Goal: Task Accomplishment & Management: Manage account settings

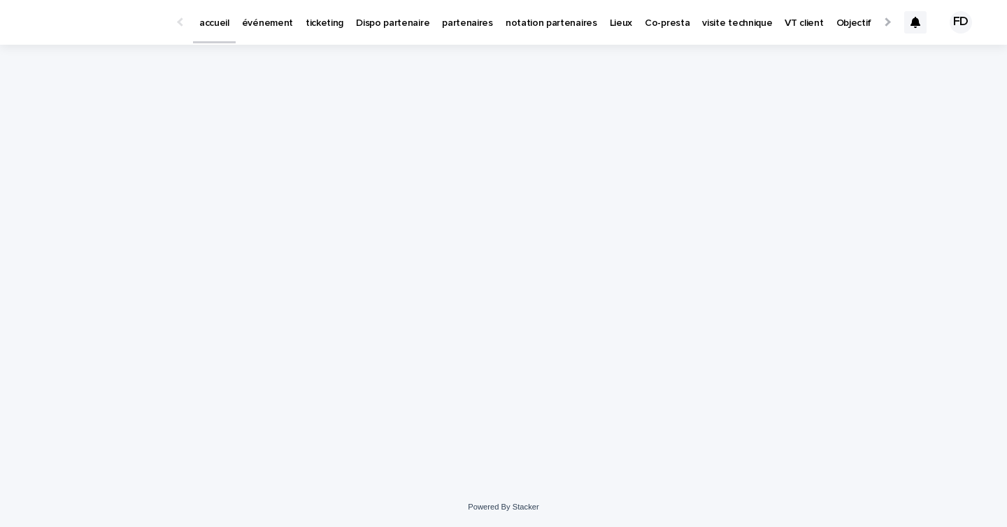
click at [332, 129] on div "Loading... Saving… Loading... Saving…" at bounding box center [503, 249] width 699 height 408
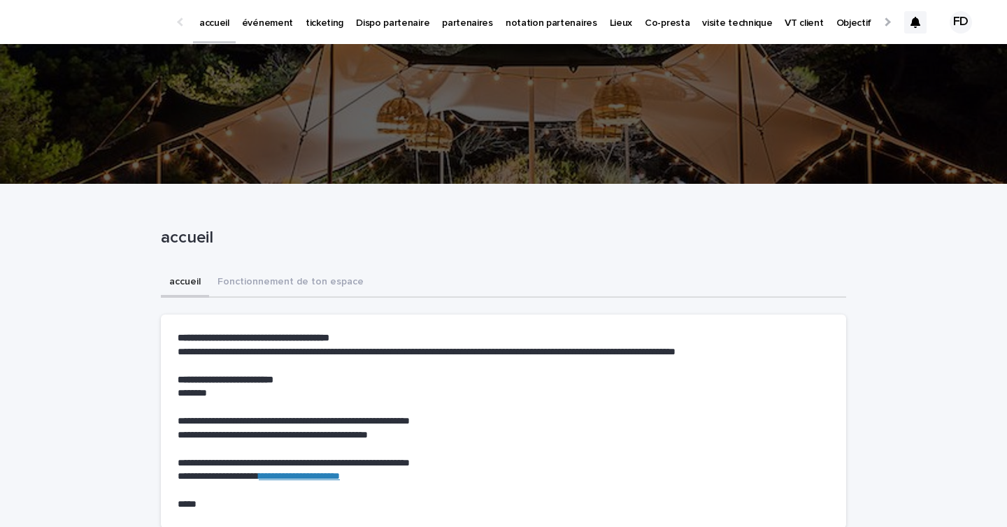
click at [273, 38] on link "événement" at bounding box center [268, 21] width 64 height 43
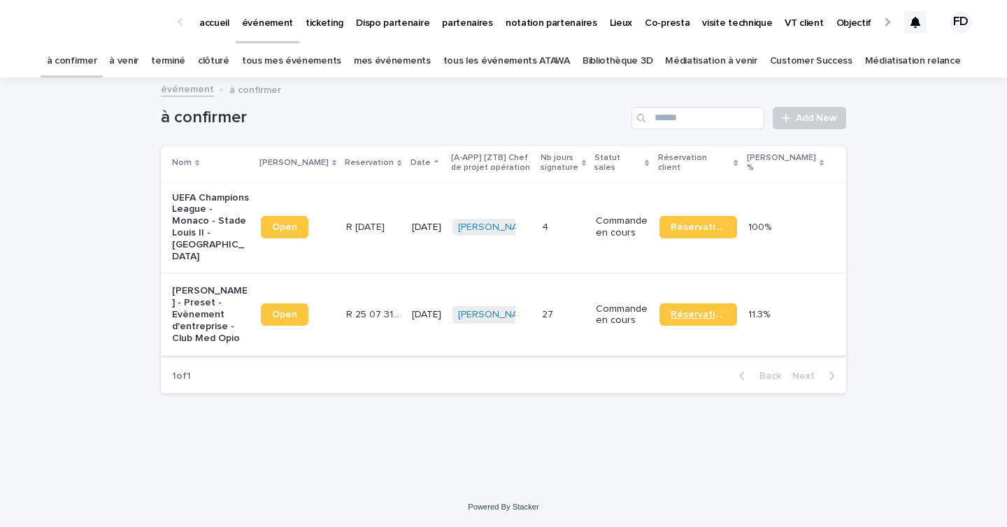
click at [726, 318] on span "Réservation" at bounding box center [698, 315] width 55 height 10
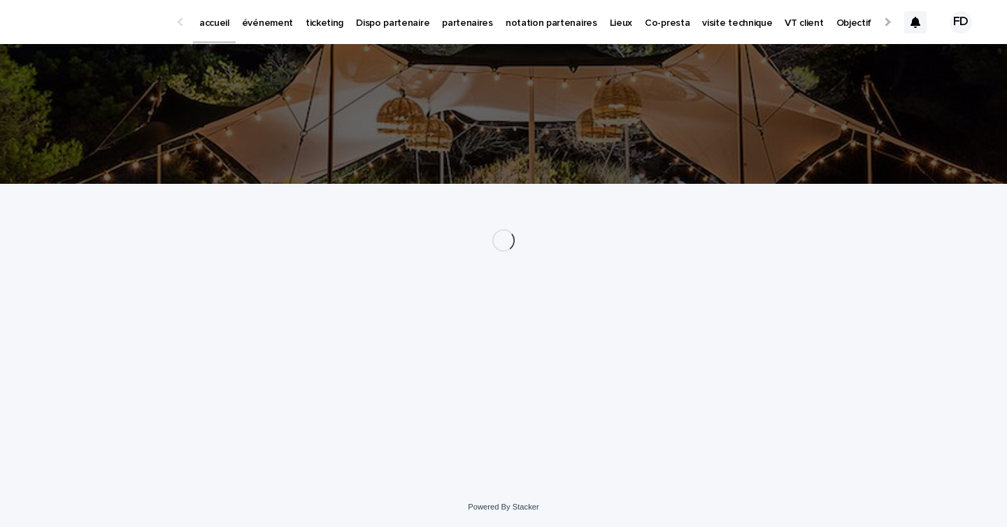
click at [262, 22] on p "événement" at bounding box center [267, 14] width 51 height 29
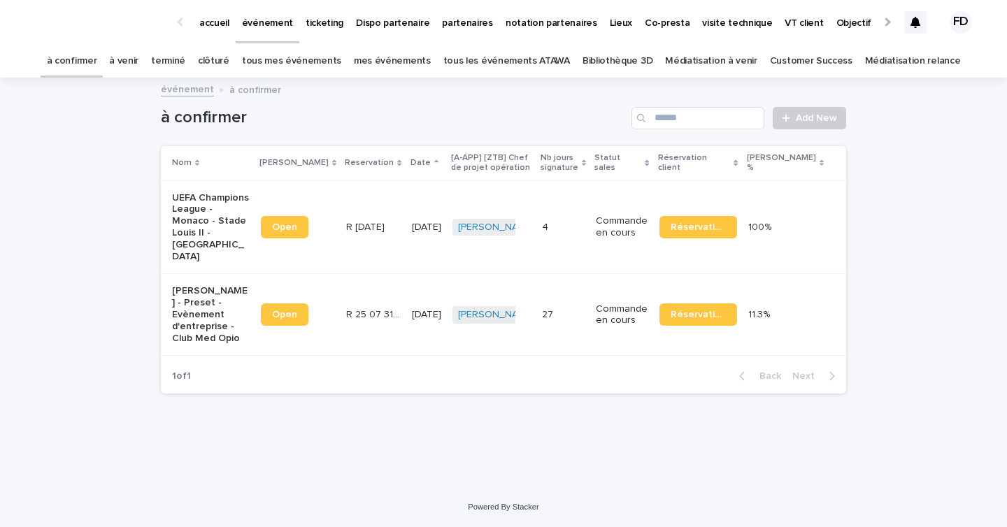
click at [138, 58] on link "à venir" at bounding box center [123, 61] width 29 height 33
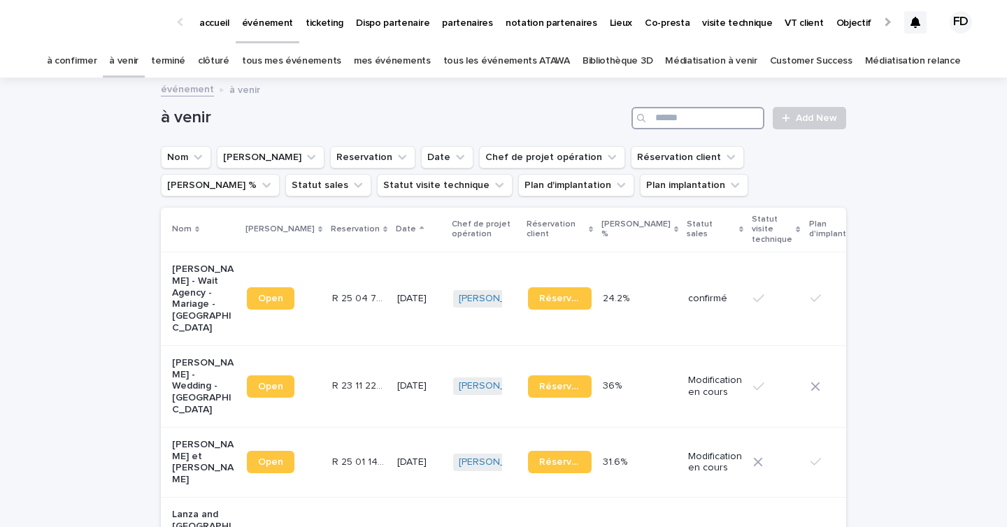
click at [682, 115] on input "Search" at bounding box center [698, 118] width 133 height 22
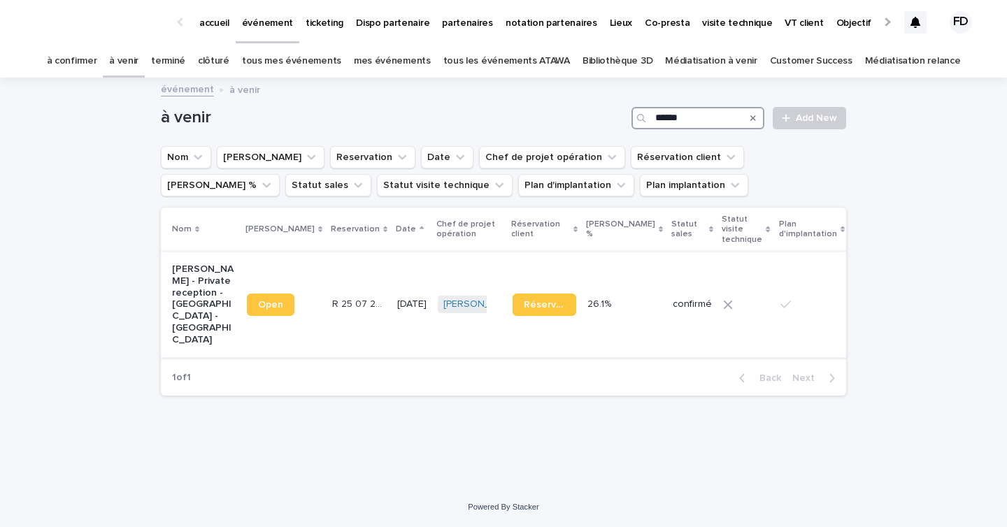
type input "******"
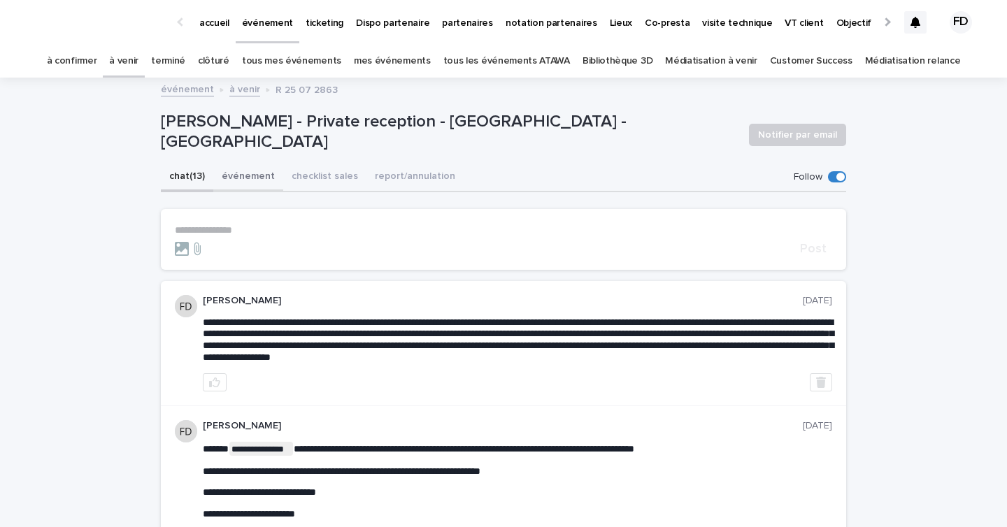
click at [246, 166] on button "événement" at bounding box center [248, 177] width 70 height 29
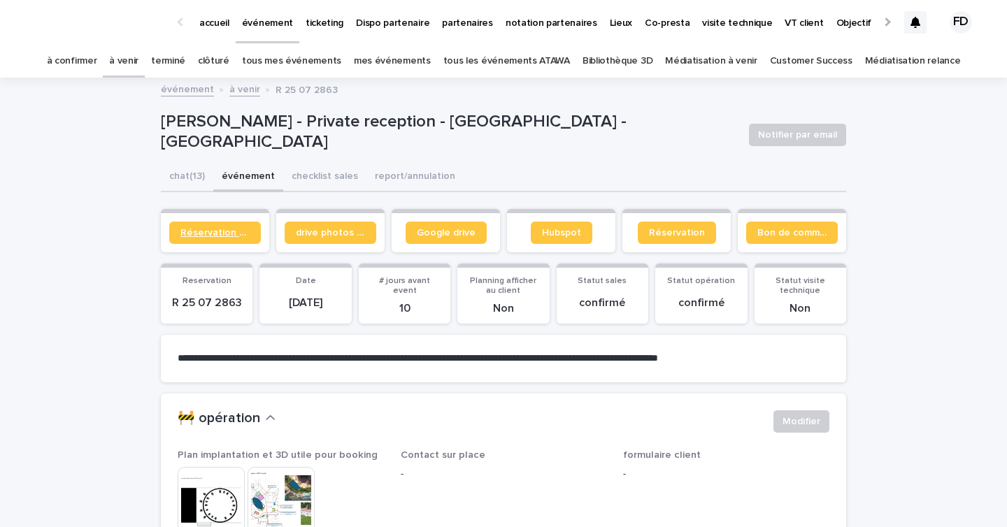
click at [227, 236] on span "Réservation client" at bounding box center [214, 233] width 69 height 10
click at [618, 61] on link "Bibliothèque 3D" at bounding box center [618, 61] width 70 height 33
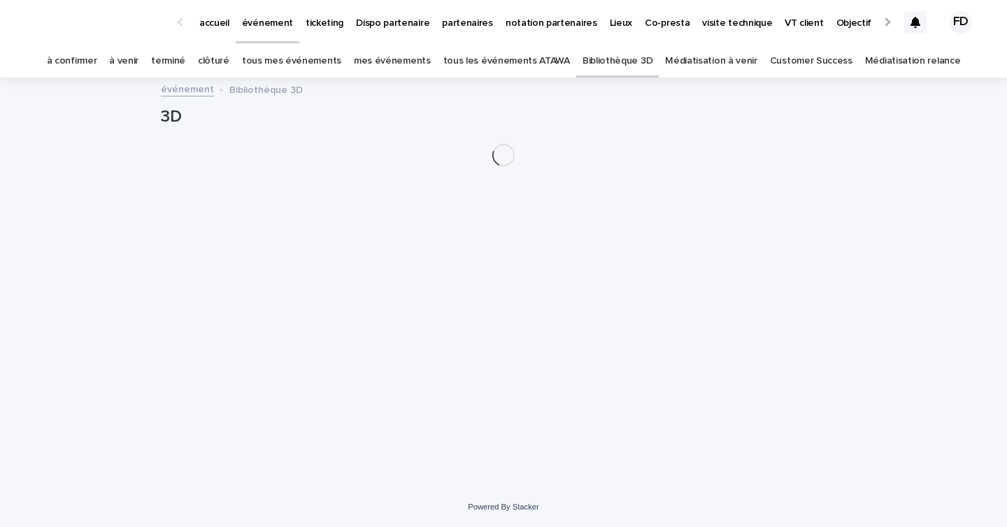
click at [523, 64] on link "tous les événements ATAWA" at bounding box center [506, 61] width 127 height 33
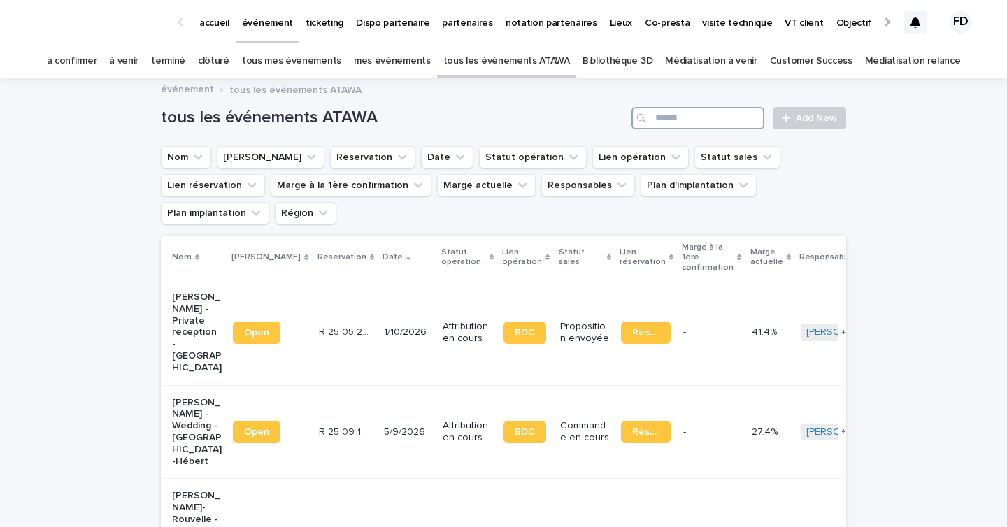
click at [681, 115] on input "Search" at bounding box center [698, 118] width 133 height 22
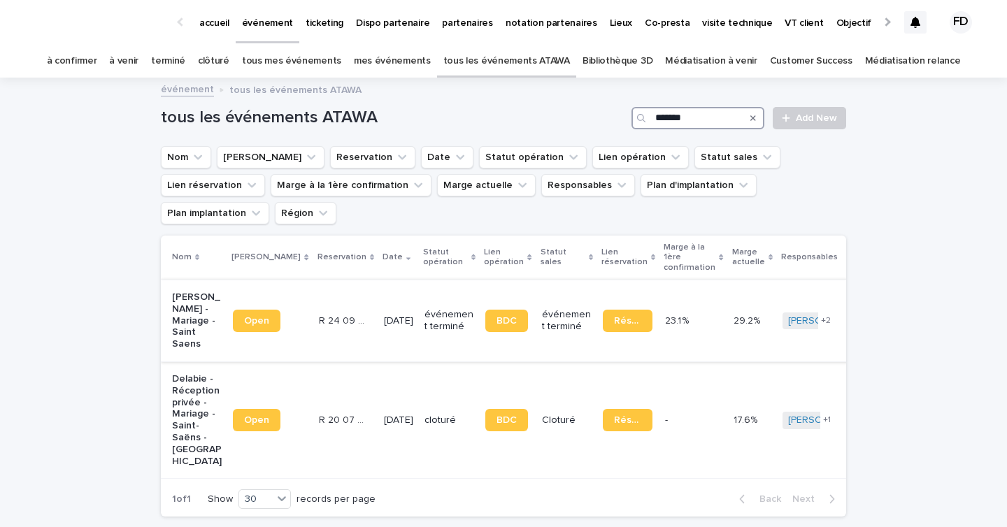
type input "*******"
click at [336, 308] on td "R 24 09 767 R 24 09 767" at bounding box center [345, 321] width 65 height 82
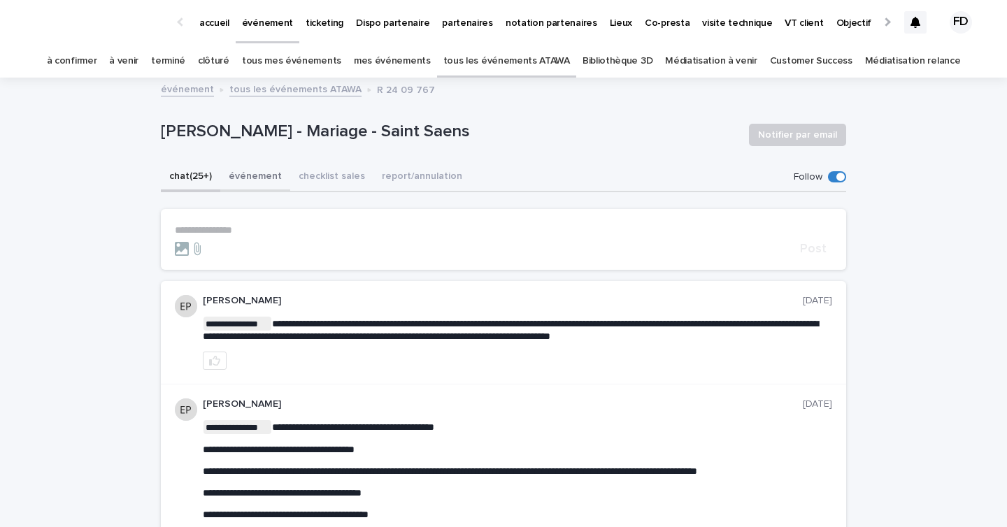
click at [236, 182] on button "événement" at bounding box center [255, 177] width 70 height 29
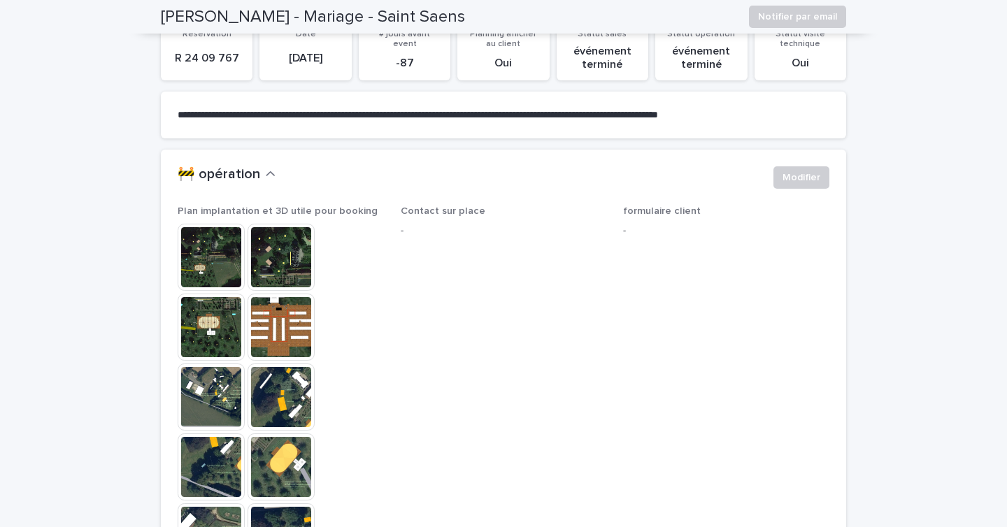
scroll to position [30, 0]
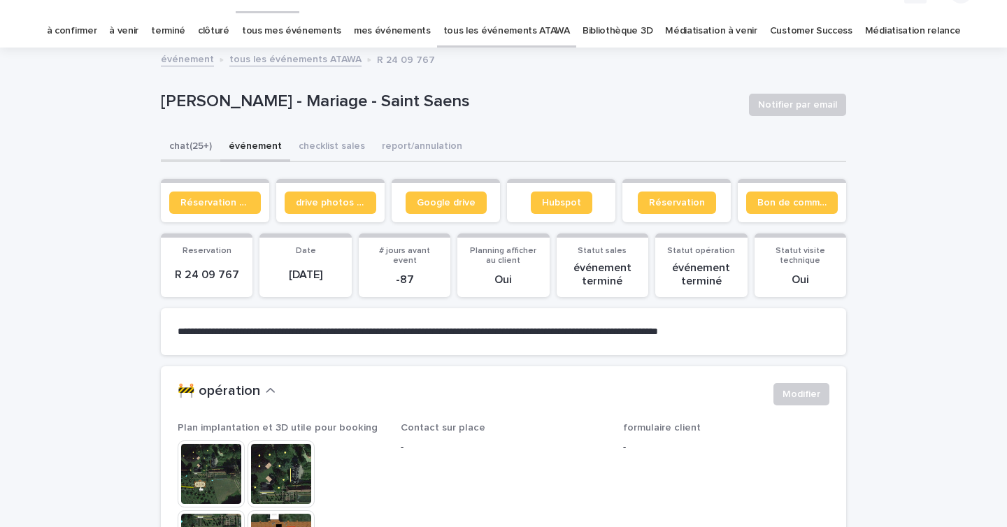
click at [203, 136] on button "chat (25+)" at bounding box center [190, 147] width 59 height 29
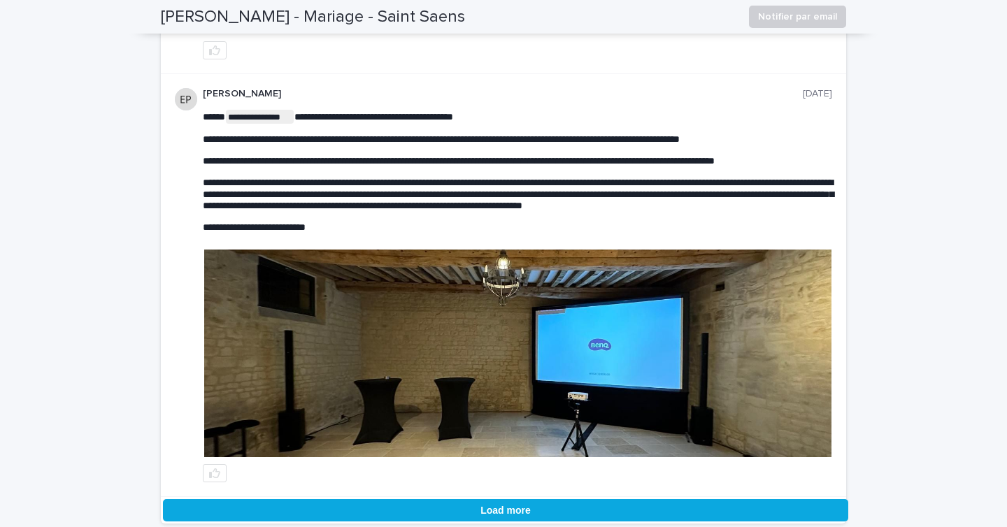
scroll to position [5218, 0]
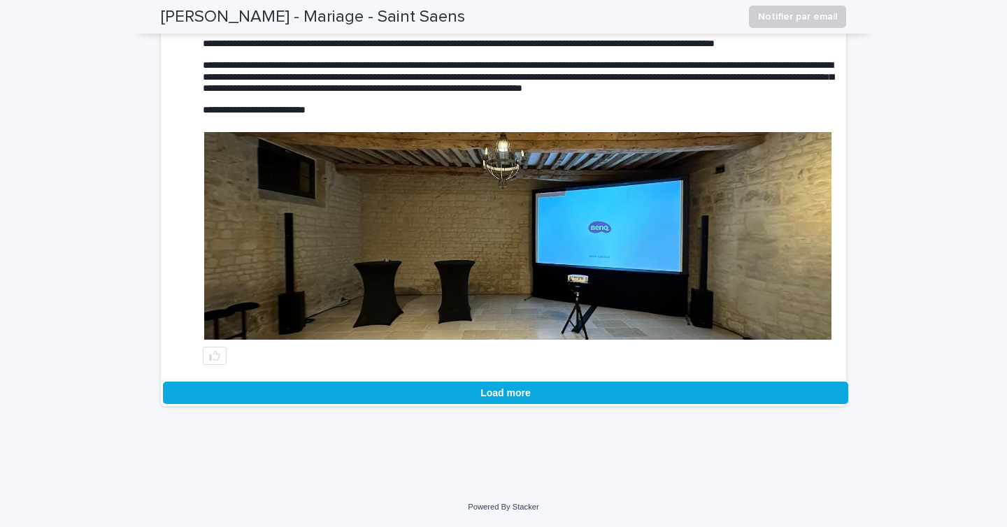
click at [648, 239] on img at bounding box center [517, 236] width 627 height 208
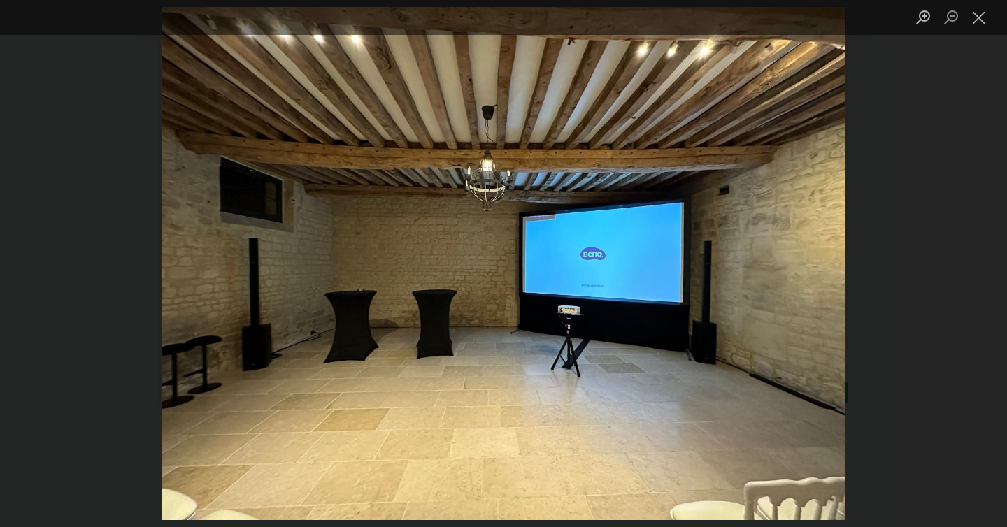
click at [975, 277] on div "Lightbox" at bounding box center [503, 263] width 1007 height 527
click at [976, 13] on button "Close lightbox" at bounding box center [979, 17] width 28 height 24
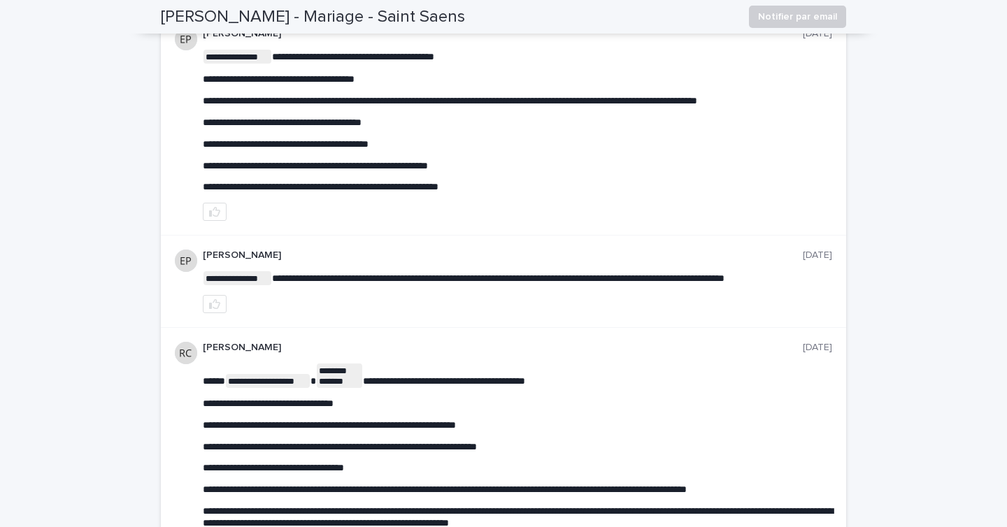
scroll to position [0, 0]
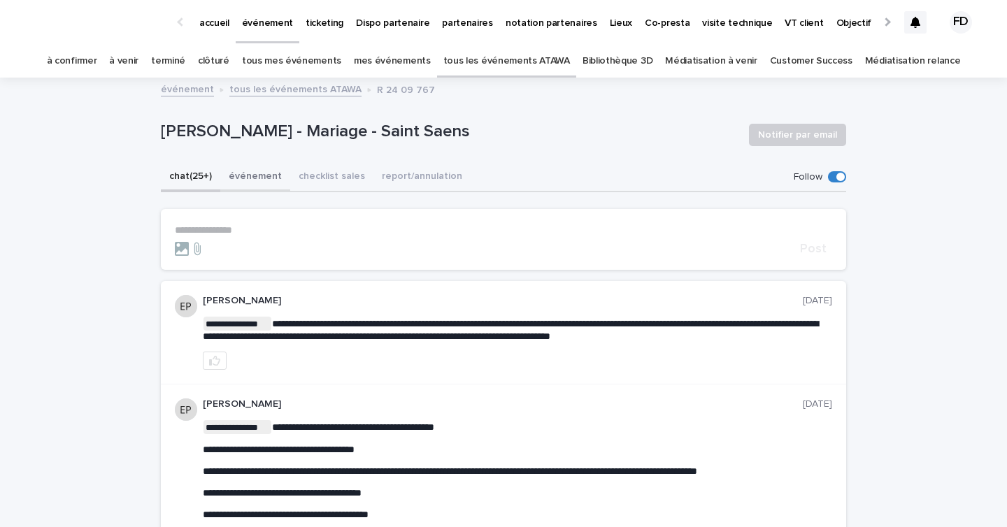
click at [246, 165] on button "événement" at bounding box center [255, 177] width 70 height 29
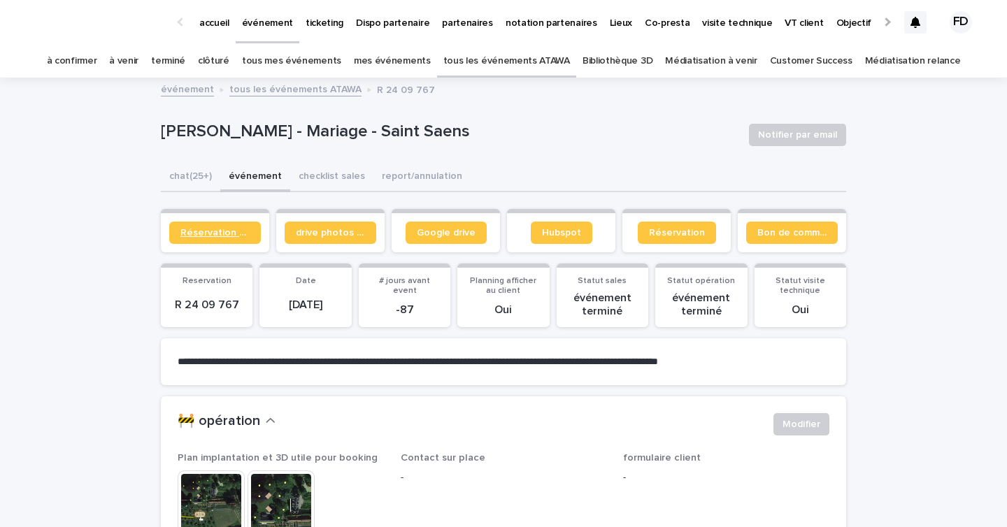
click at [210, 241] on link "Réservation client" at bounding box center [215, 233] width 92 height 22
click at [138, 61] on link "à venir" at bounding box center [123, 61] width 29 height 33
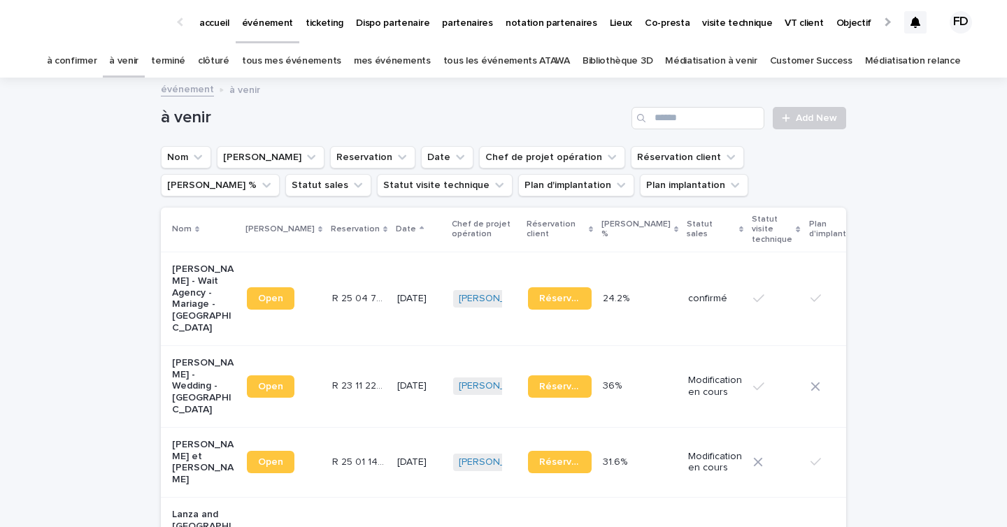
click at [507, 65] on link "tous les événements ATAWA" at bounding box center [506, 61] width 127 height 33
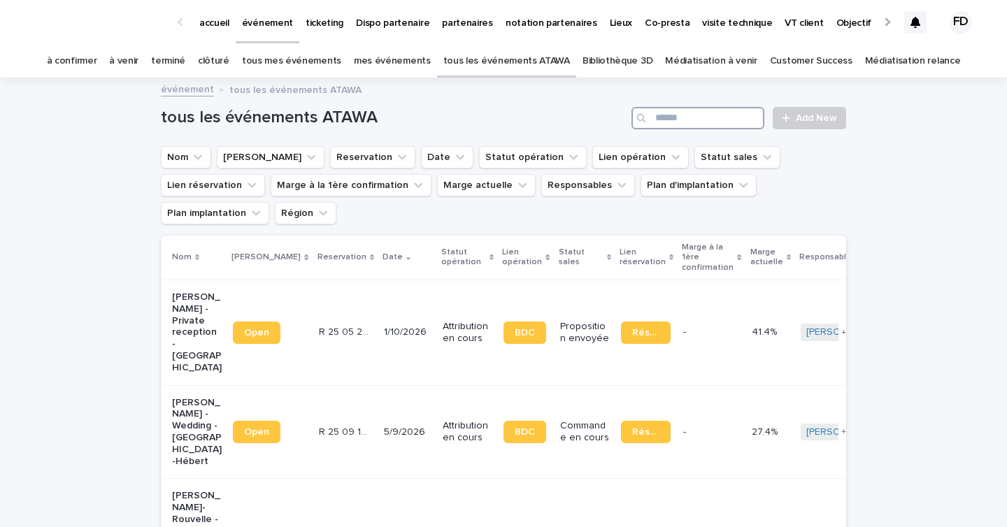
click at [695, 122] on input "Search" at bounding box center [698, 118] width 133 height 22
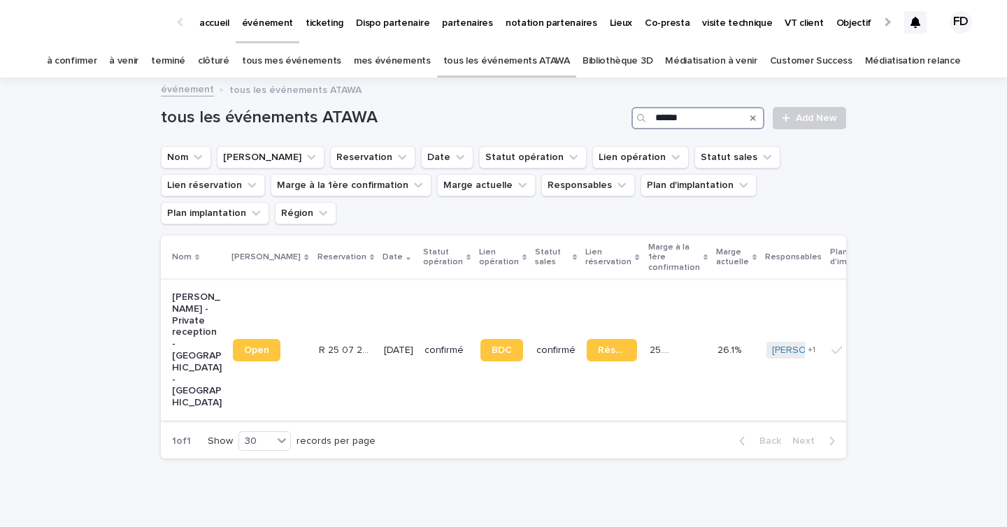
type input "******"
click at [384, 342] on div "[DATE]" at bounding box center [398, 349] width 29 height 15
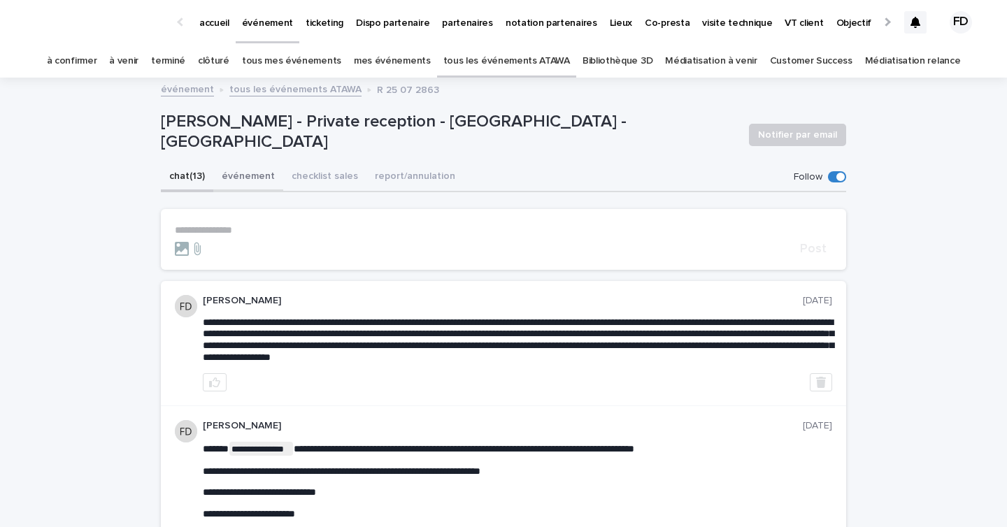
click at [230, 172] on button "événement" at bounding box center [248, 177] width 70 height 29
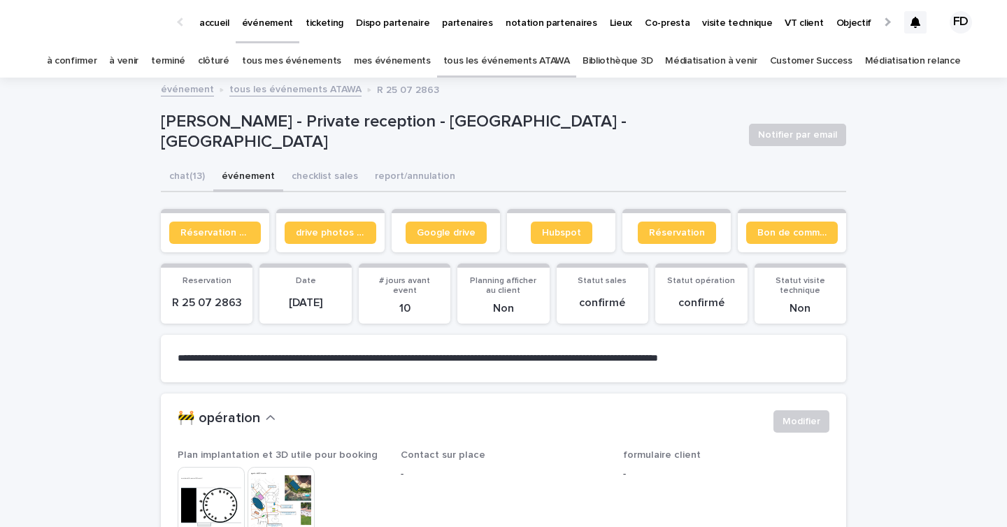
click at [246, 246] on section "Réservation client" at bounding box center [215, 230] width 108 height 43
click at [233, 229] on span "Réservation client" at bounding box center [214, 233] width 69 height 10
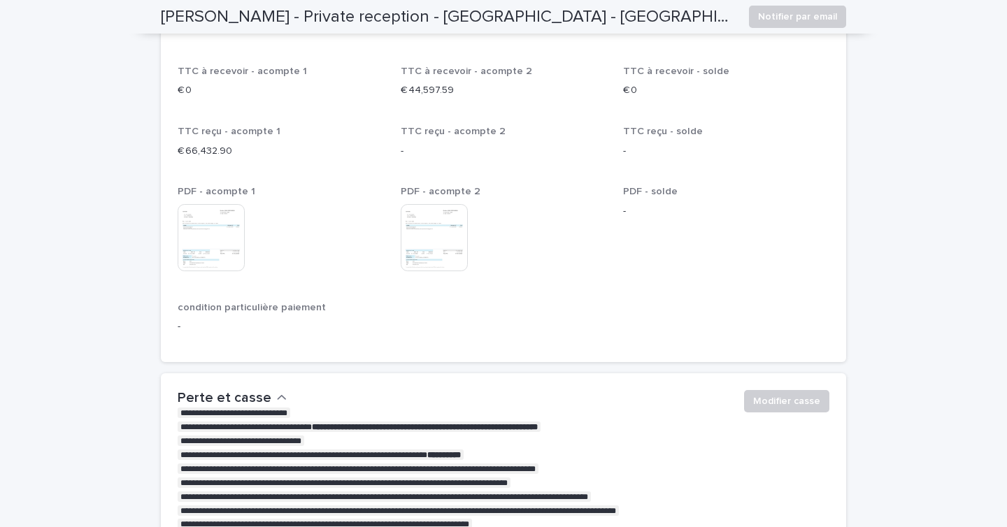
scroll to position [2622, 0]
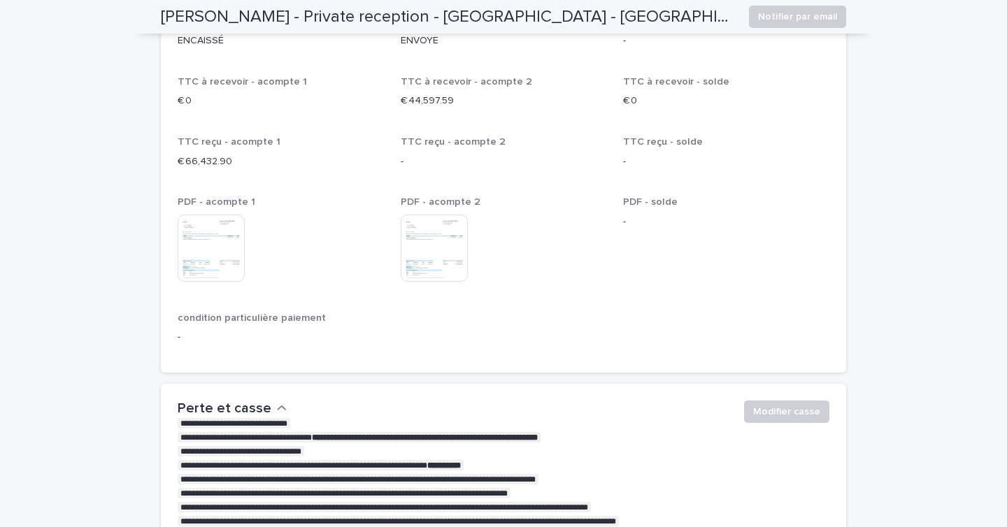
click at [220, 255] on img at bounding box center [211, 248] width 67 height 67
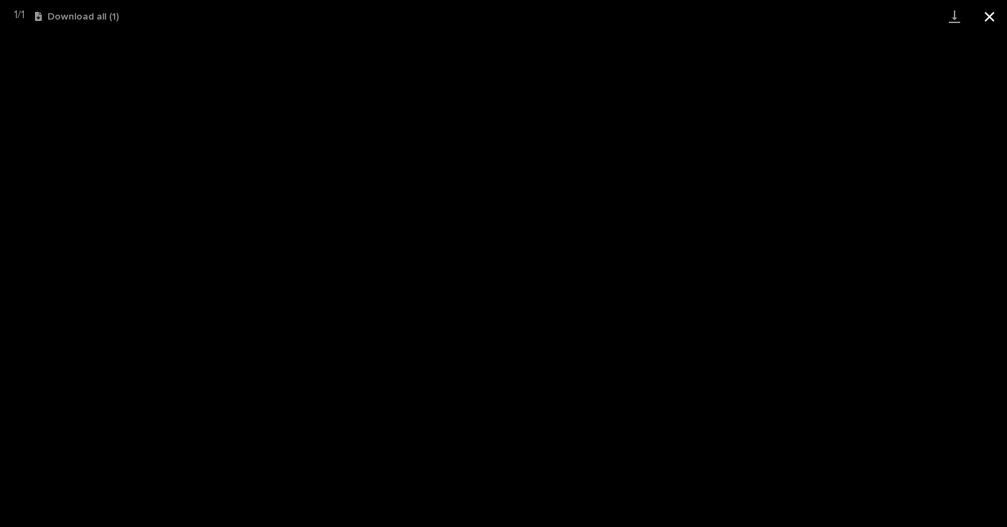
click at [988, 24] on button "Close gallery" at bounding box center [989, 16] width 35 height 33
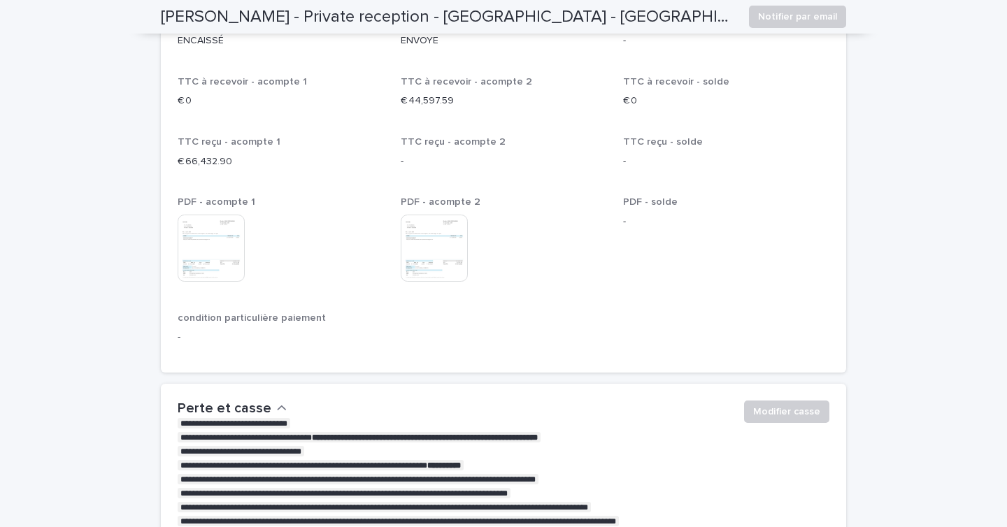
click at [429, 278] on img at bounding box center [434, 248] width 67 height 67
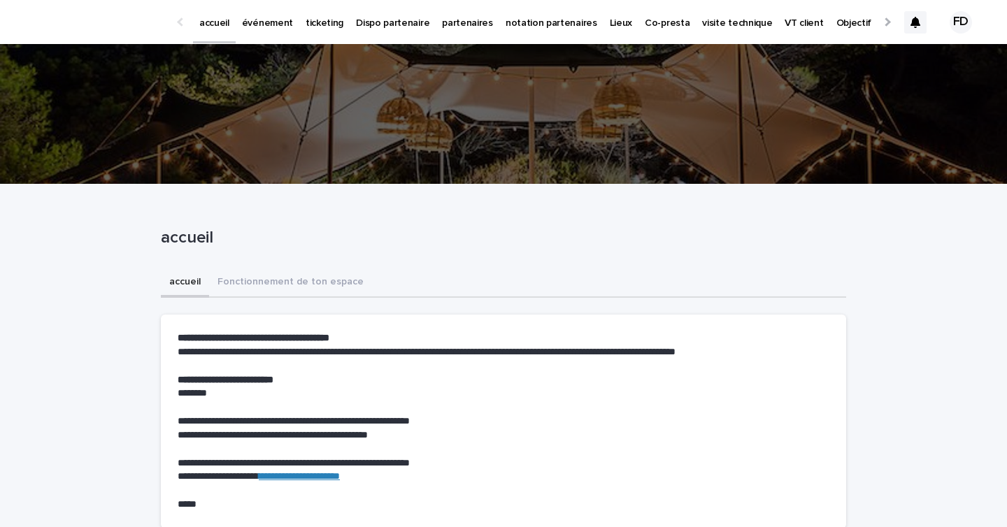
click at [259, 26] on p "événement" at bounding box center [267, 14] width 51 height 29
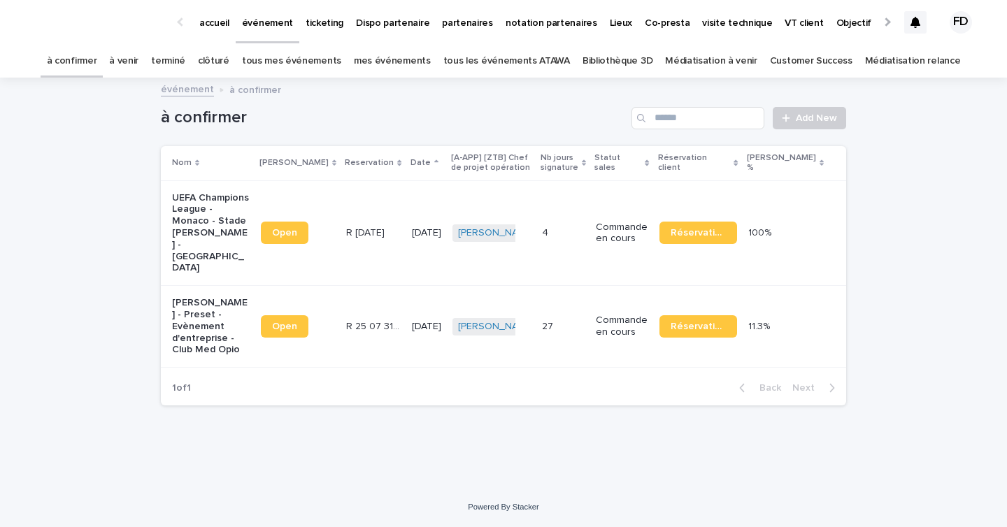
click at [138, 63] on link "à venir" at bounding box center [123, 61] width 29 height 33
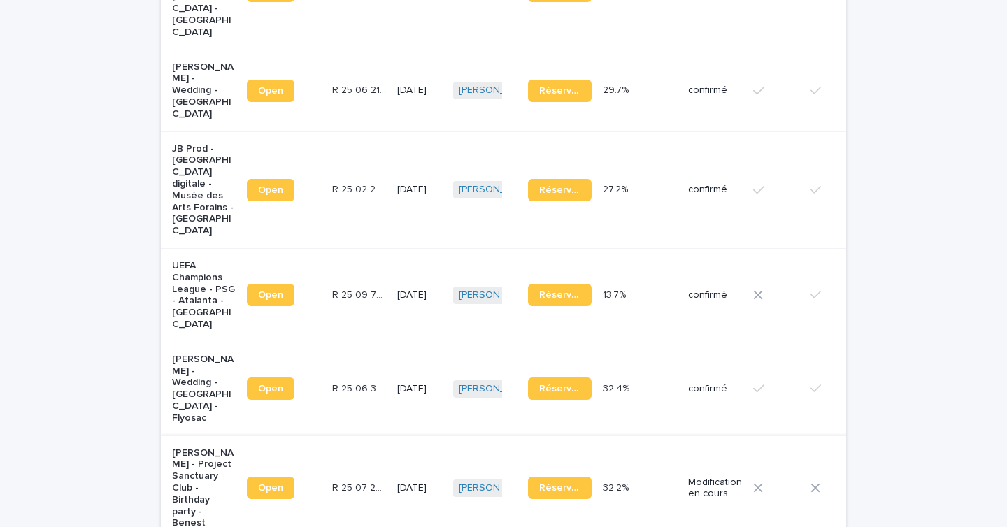
scroll to position [880, 0]
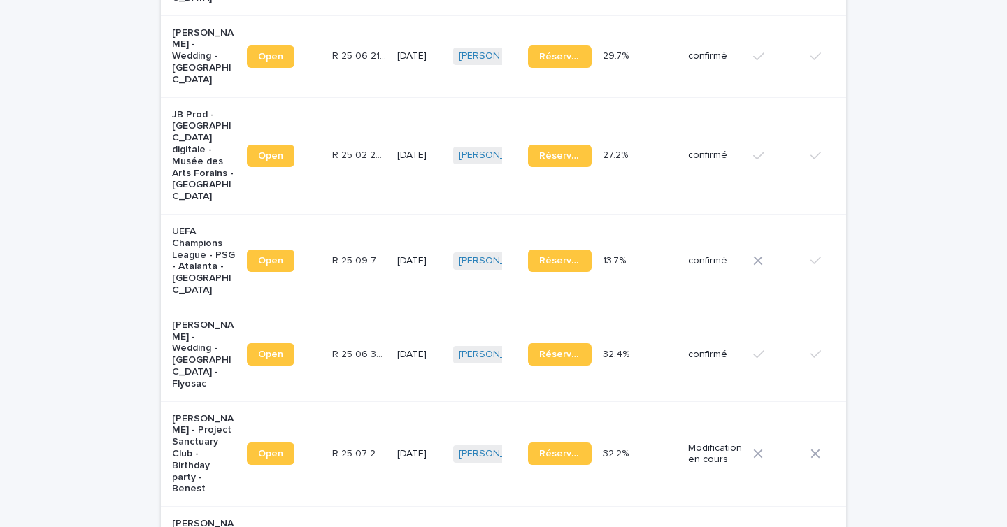
click at [344, 320] on td "R 25 06 3279 R 25 06 3279" at bounding box center [359, 355] width 65 height 94
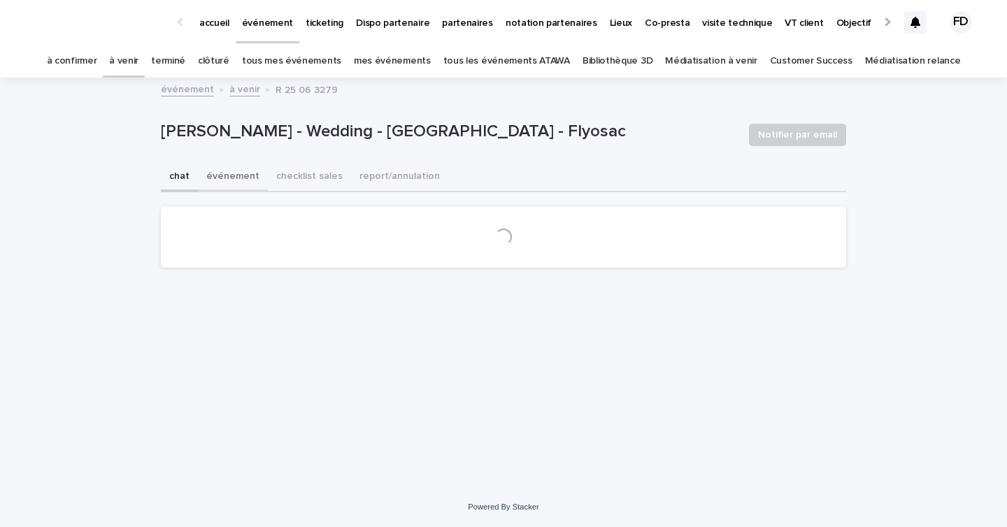
click at [224, 180] on button "événement" at bounding box center [233, 177] width 70 height 29
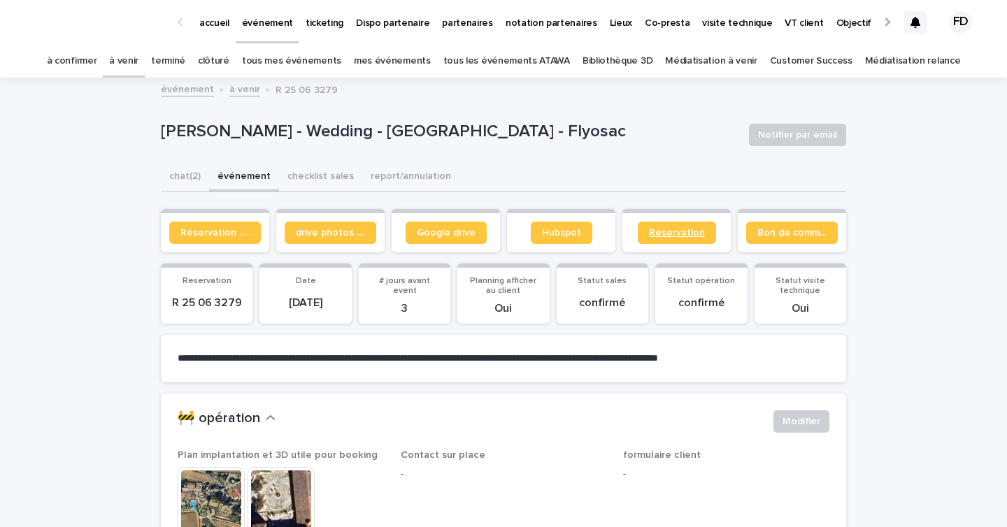
click at [662, 240] on link "Réservation" at bounding box center [677, 233] width 78 height 22
click at [667, 227] on link "Réservation" at bounding box center [677, 233] width 78 height 22
click at [218, 237] on link "Réservation client" at bounding box center [215, 233] width 92 height 22
